Goal: Information Seeking & Learning: Learn about a topic

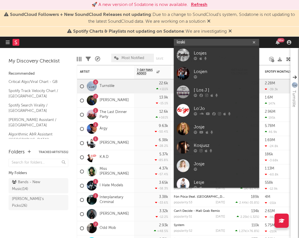
click at [191, 41] on input "loski" at bounding box center [216, 42] width 85 height 7
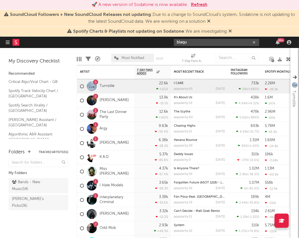
click at [195, 42] on input "blaqu" at bounding box center [216, 42] width 85 height 7
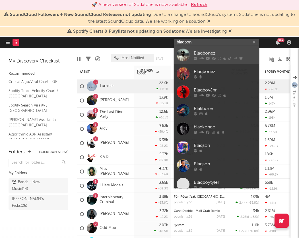
type input "blaqbon"
click at [203, 56] on div "Blaqbonez" at bounding box center [224, 53] width 62 height 7
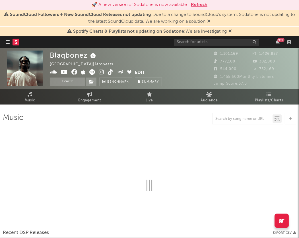
select select "6m"
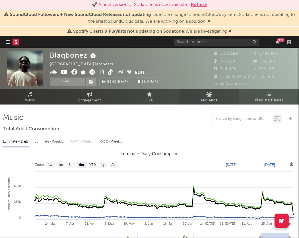
click at [193, 95] on link "Audience" at bounding box center [209, 97] width 60 height 16
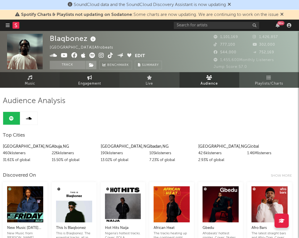
click at [97, 75] on link "Engagement" at bounding box center [90, 80] width 60 height 16
select select "1w"
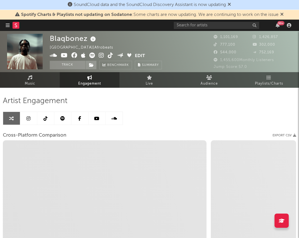
click at [65, 117] on link at bounding box center [62, 118] width 17 height 13
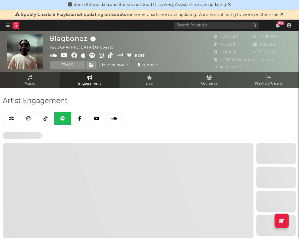
select select "6m"
select select "1w"
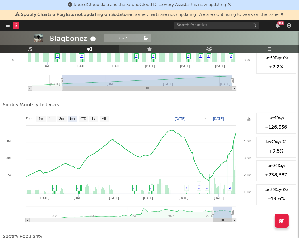
scroll to position [163, 0]
